Goal: Task Accomplishment & Management: Complete application form

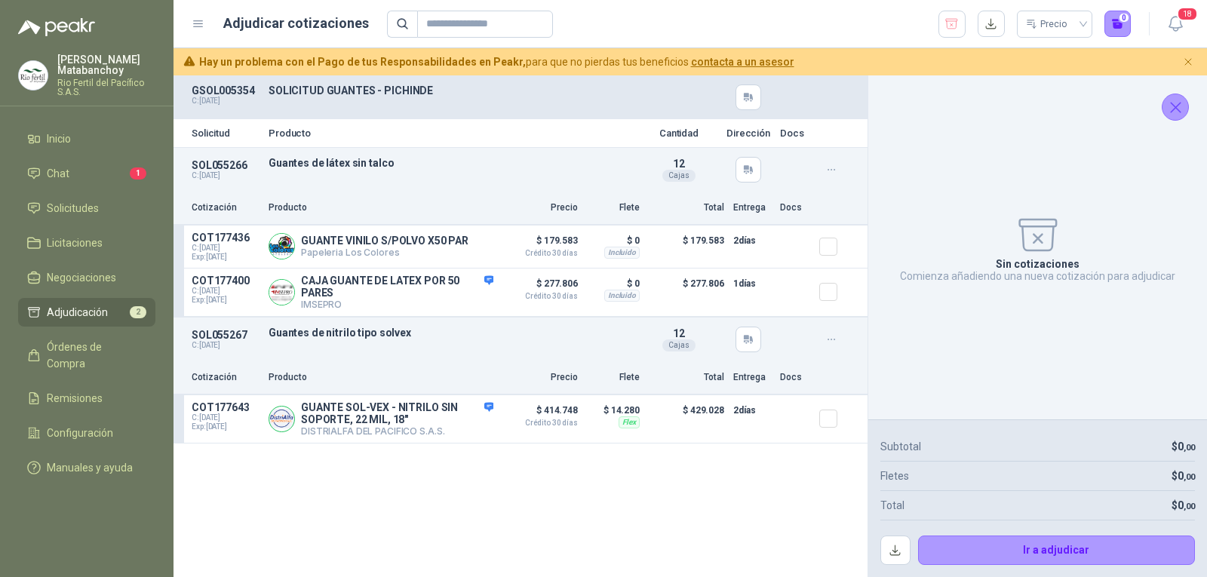
drag, startPoint x: 0, startPoint y: 0, endPoint x: 1178, endPoint y: 98, distance: 1181.8
click at [1187, 100] on button "Cerrar" at bounding box center [1175, 107] width 27 height 27
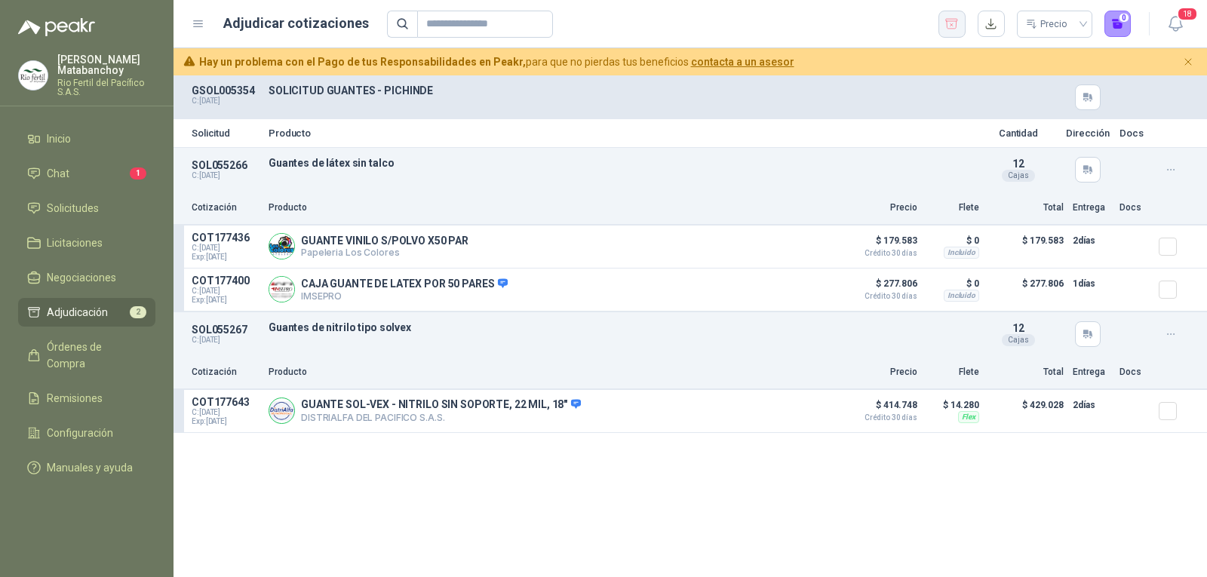
click at [951, 20] on icon "button" at bounding box center [952, 24] width 14 height 15
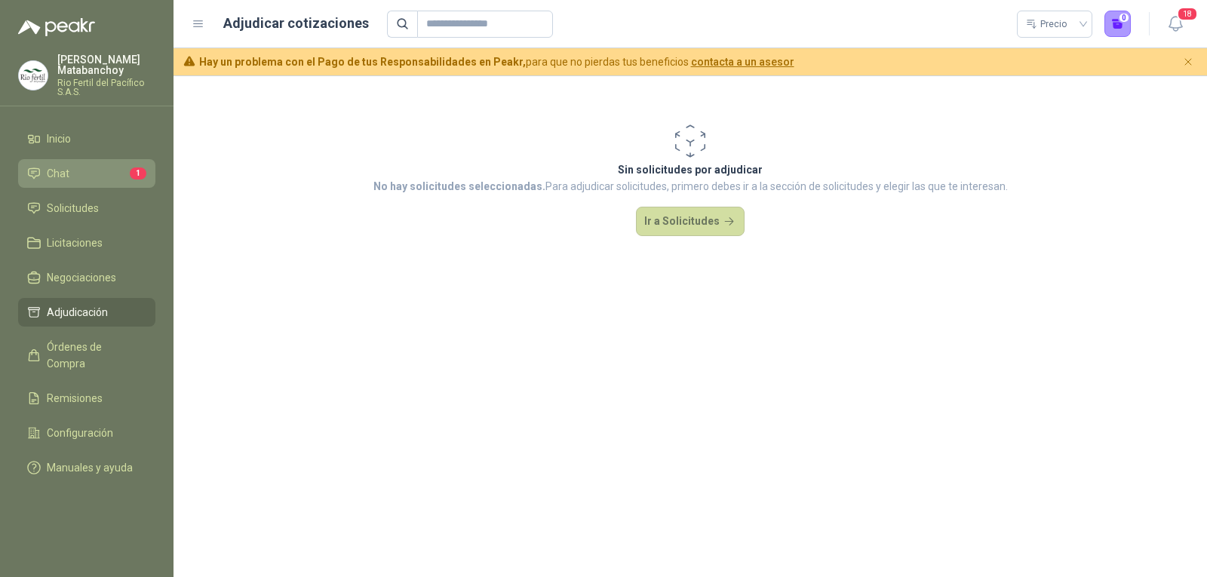
drag, startPoint x: 80, startPoint y: 211, endPoint x: 115, endPoint y: 178, distance: 48.6
click at [80, 211] on span "Solicitudes" at bounding box center [73, 208] width 52 height 17
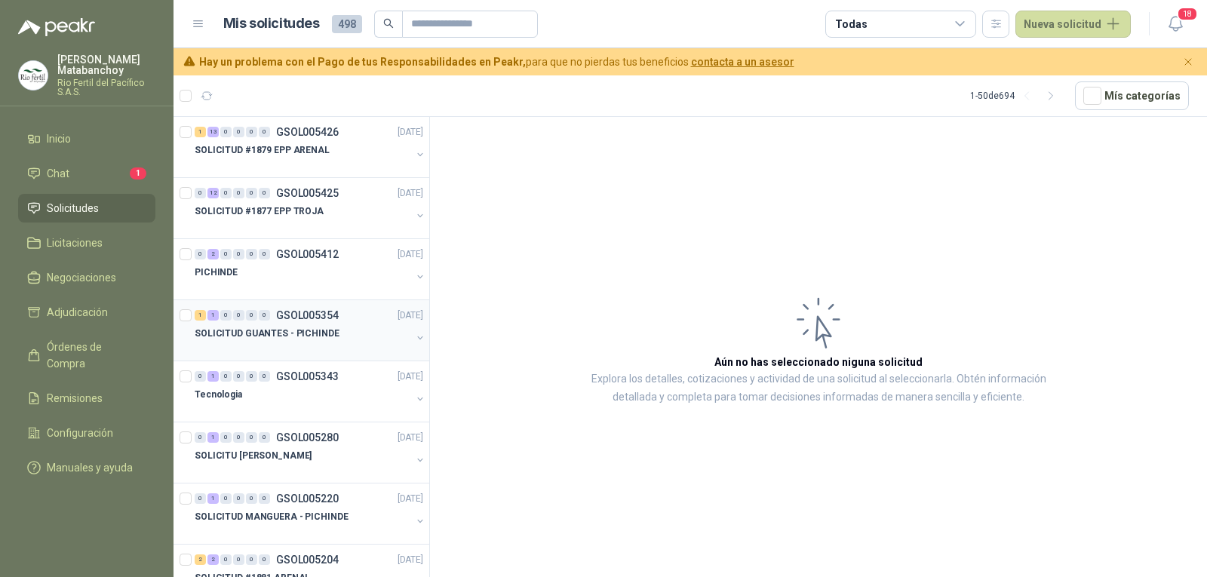
click at [309, 325] on div "SOLICITUD GUANTES - PICHINDE" at bounding box center [303, 333] width 217 height 18
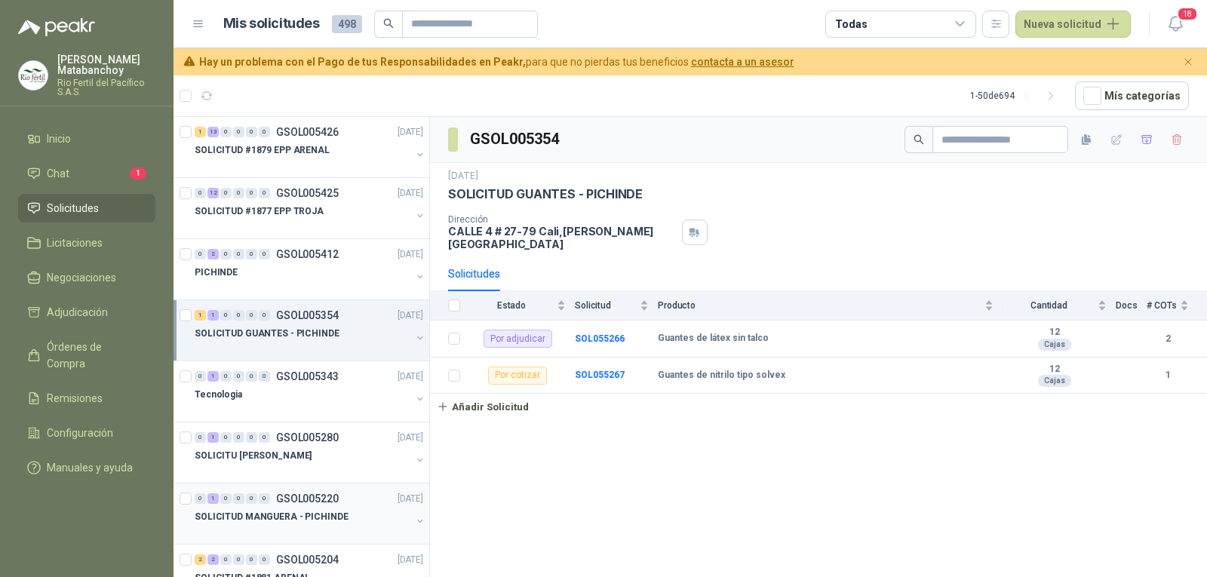
click at [328, 525] on div "SOLICITUD MANGUERA - PICHINDE" at bounding box center [303, 517] width 217 height 18
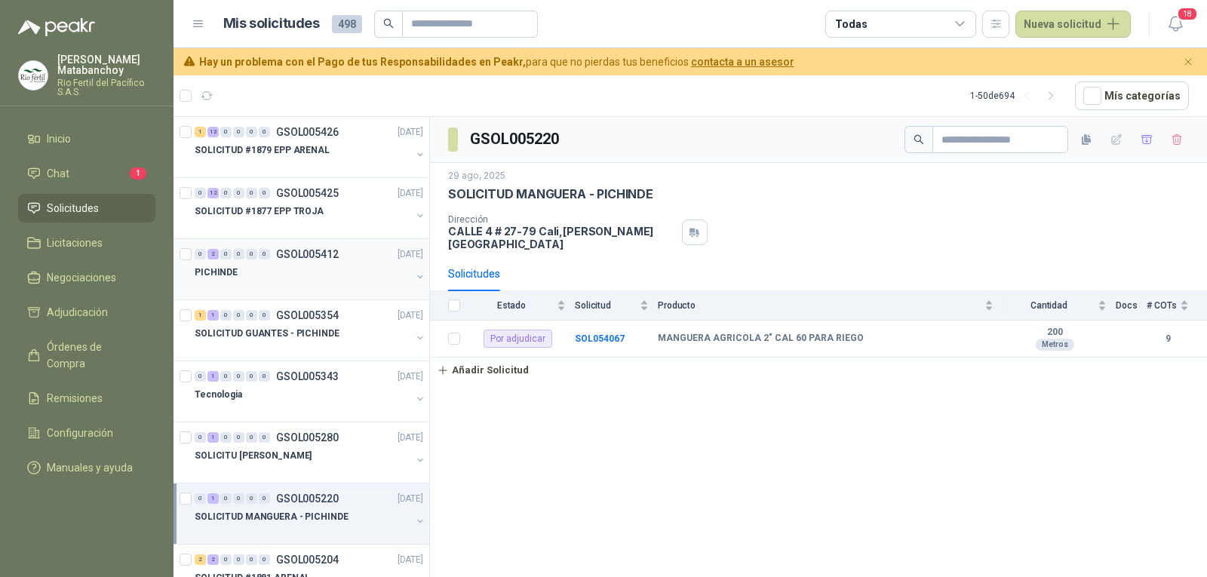
click at [293, 280] on div "PICHINDE" at bounding box center [303, 272] width 217 height 18
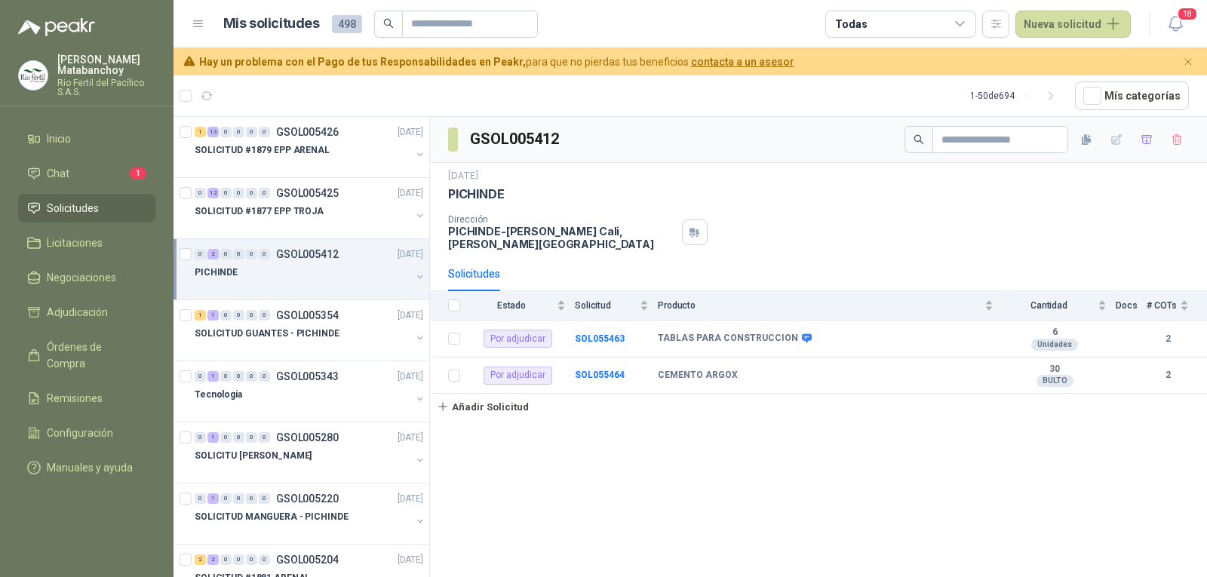
drag, startPoint x: 1141, startPoint y: 137, endPoint x: 1054, endPoint y: 167, distance: 92.1
click at [1142, 137] on icon "button" at bounding box center [1147, 140] width 13 height 13
click at [50, 308] on span "Adjudicación" at bounding box center [77, 312] width 61 height 17
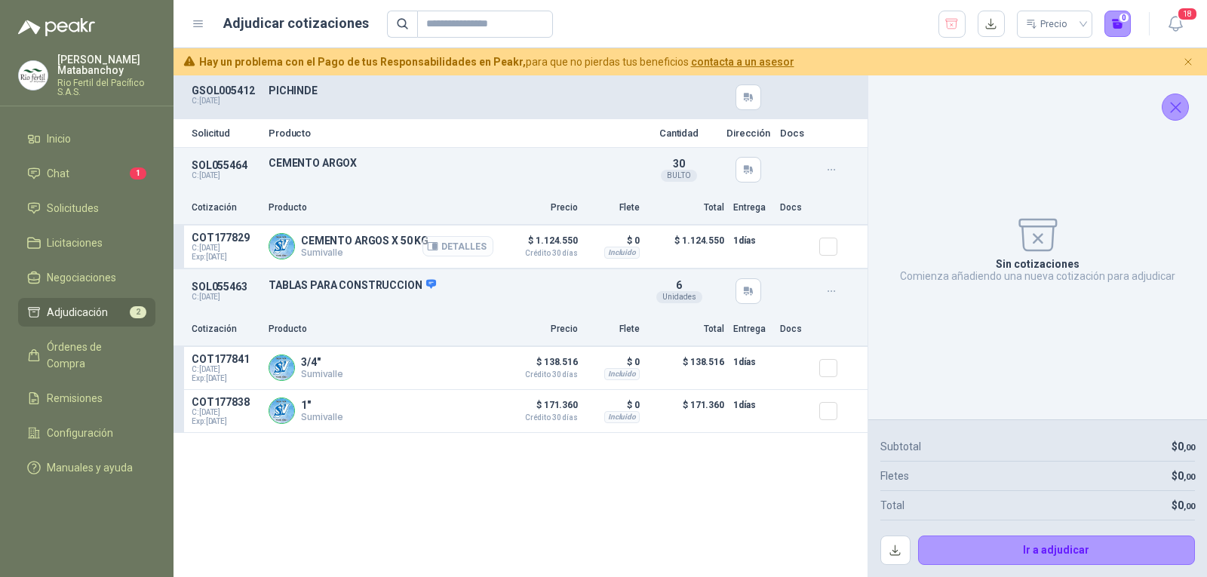
click at [485, 244] on button "Detalles" at bounding box center [458, 246] width 71 height 20
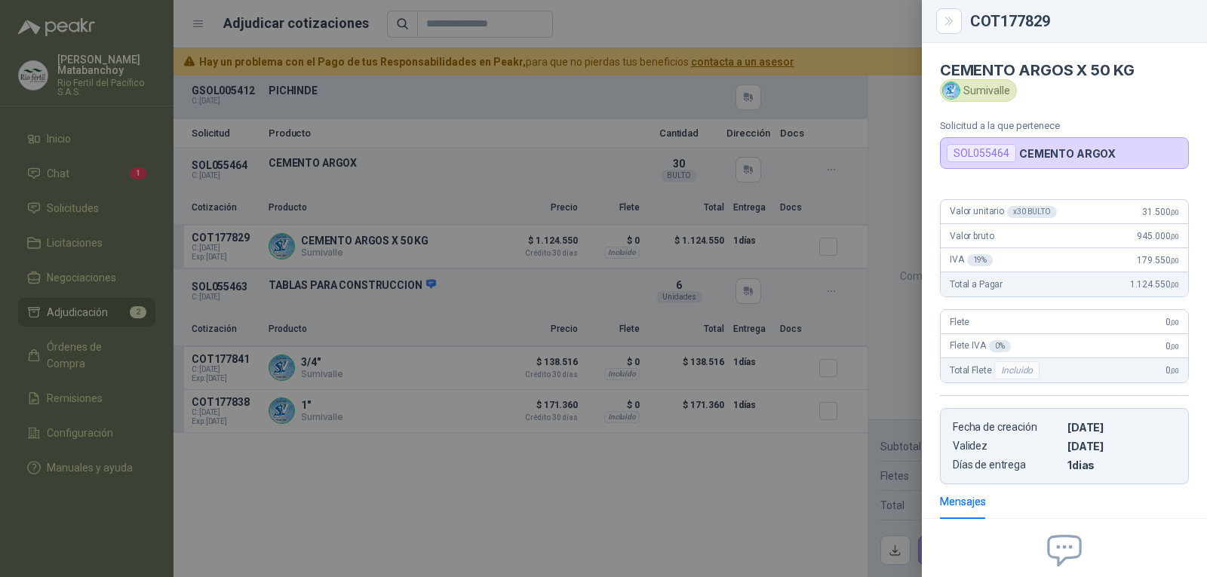
click at [744, 354] on div at bounding box center [603, 288] width 1207 height 577
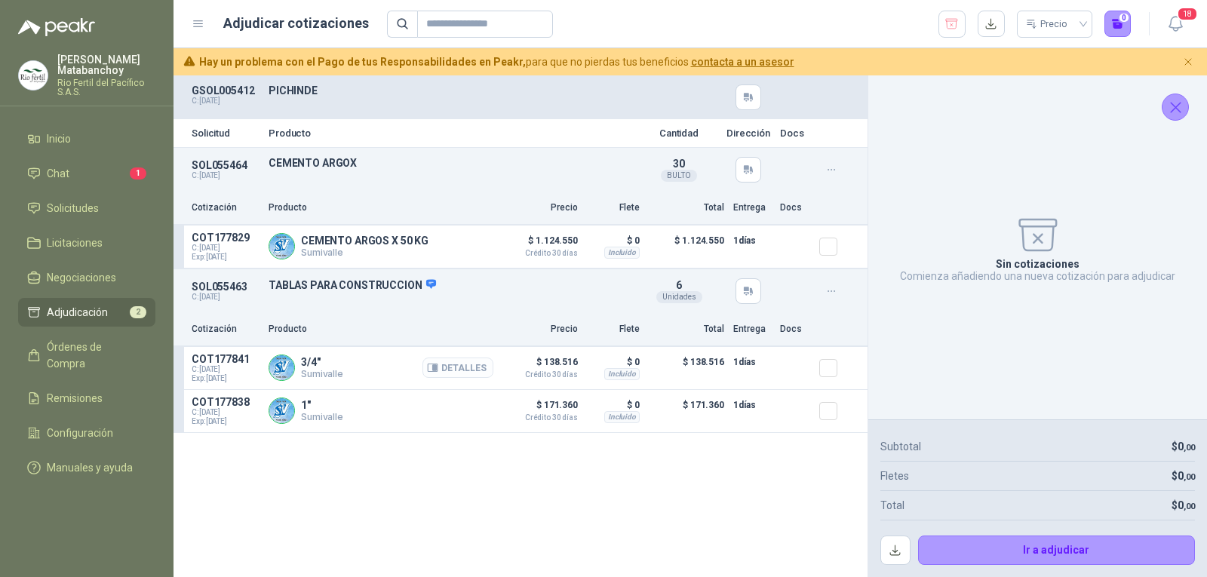
click at [464, 373] on button "Detalles" at bounding box center [458, 368] width 71 height 20
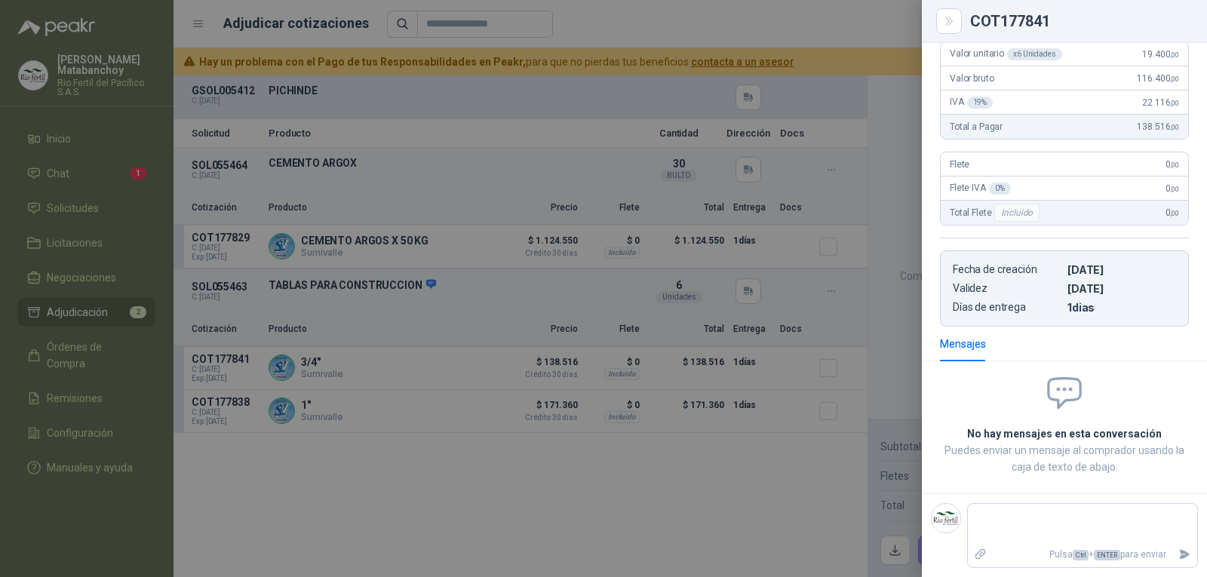
click at [788, 121] on div at bounding box center [603, 288] width 1207 height 577
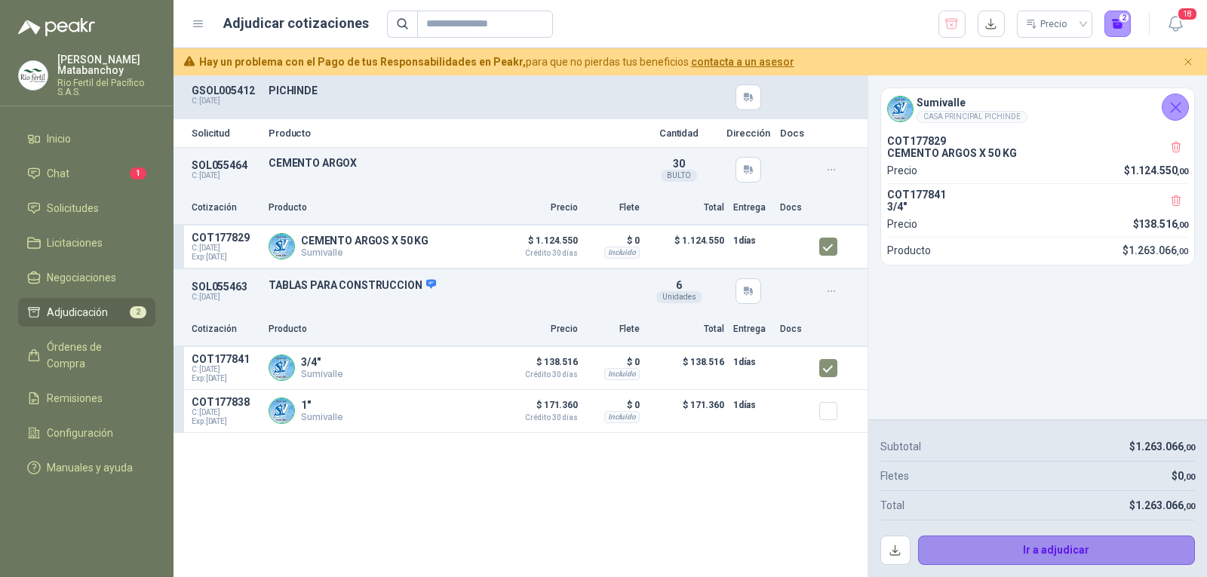
click at [970, 542] on button "Ir a adjudicar" at bounding box center [1057, 551] width 278 height 30
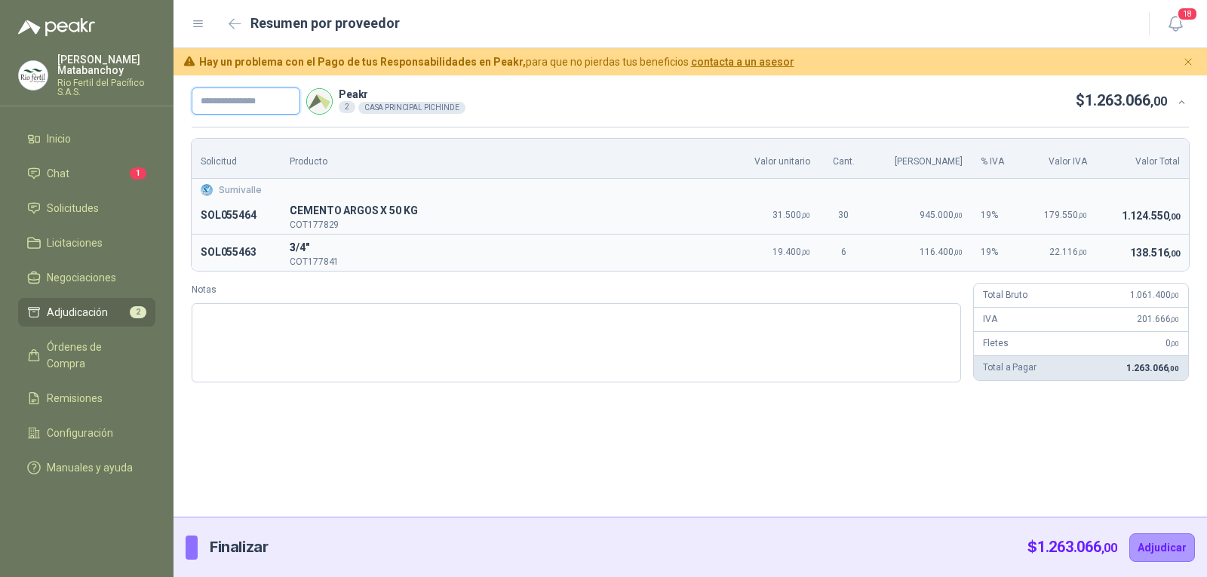
click at [217, 98] on input "text" at bounding box center [246, 101] width 109 height 27
type input "*******"
click at [1169, 558] on button "Adjudicar" at bounding box center [1162, 547] width 66 height 29
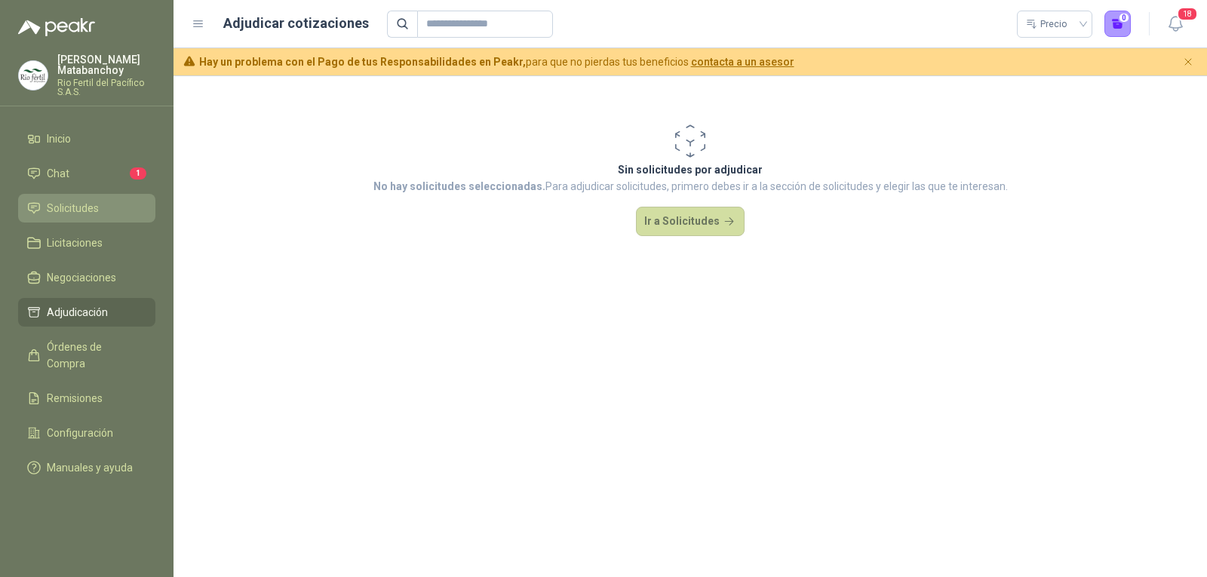
click at [88, 202] on span "Solicitudes" at bounding box center [73, 208] width 52 height 17
